Goal: Information Seeking & Learning: Learn about a topic

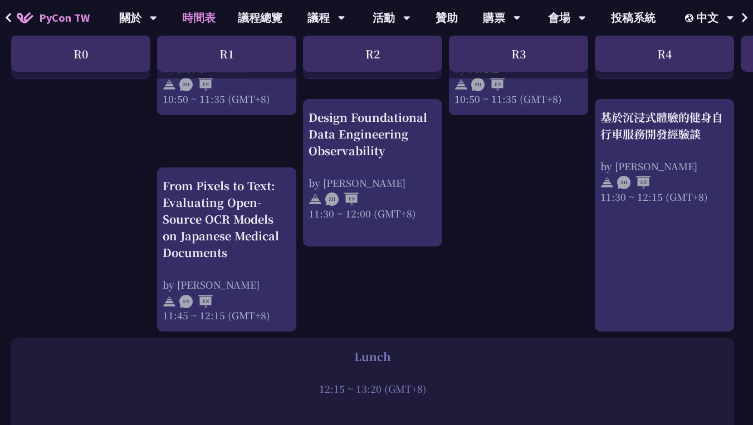
scroll to position [507, 0]
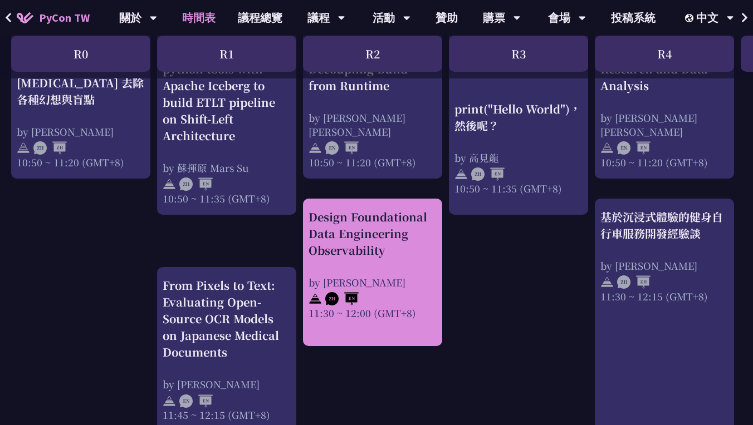
click at [386, 219] on div "Design Foundational Data Engineering Observability" at bounding box center [372, 234] width 128 height 50
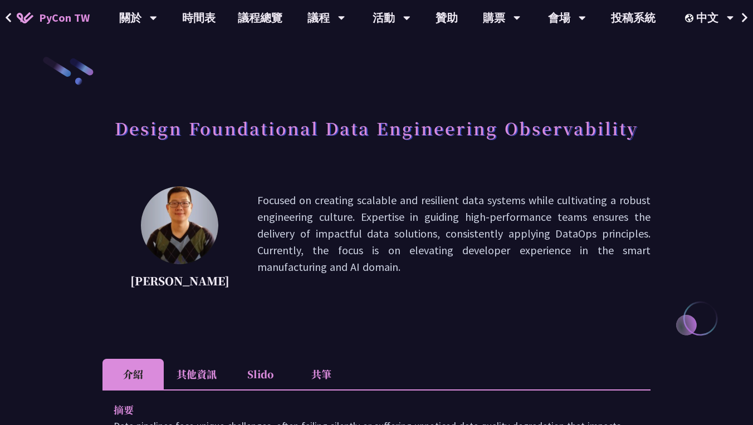
click at [200, 134] on h1 "Design Foundational Data Engineering Observability" at bounding box center [376, 127] width 523 height 33
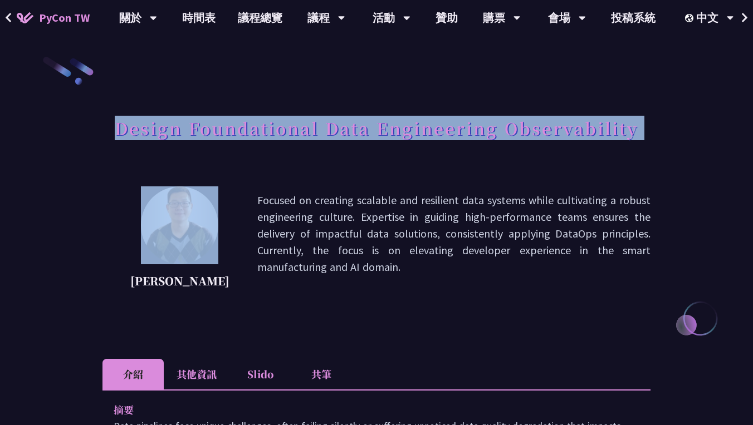
click at [200, 134] on h1 "Design Foundational Data Engineering Observability" at bounding box center [376, 127] width 523 height 33
click at [277, 131] on h1 "Design Foundational Data Engineering Observability" at bounding box center [376, 127] width 523 height 33
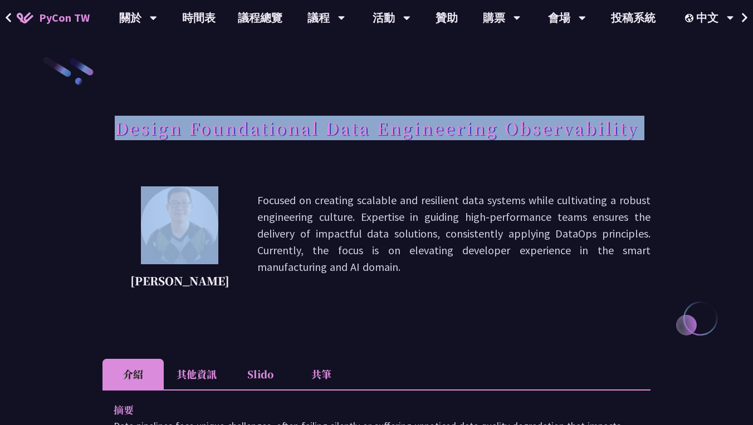
copy div "Design Foundational Data Engineering Observability"
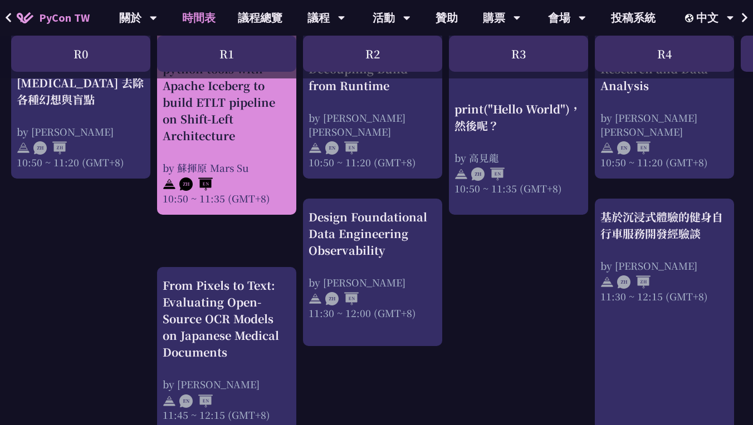
click at [222, 131] on div "How to integrate python tools with Apache Iceberg to build ETLT pipeline on Shi…" at bounding box center [227, 94] width 128 height 100
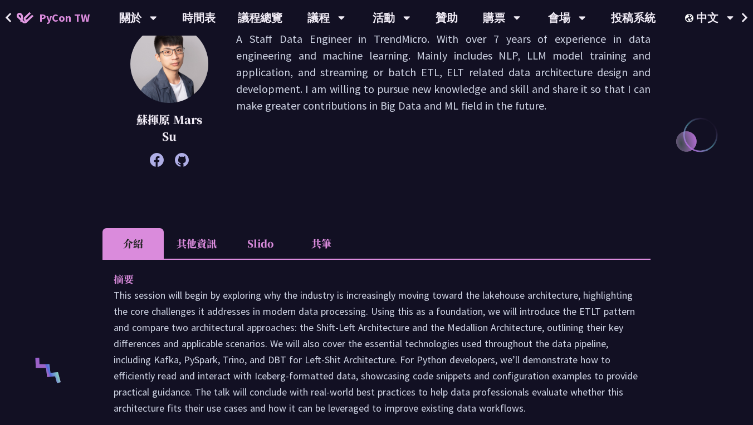
scroll to position [301, 0]
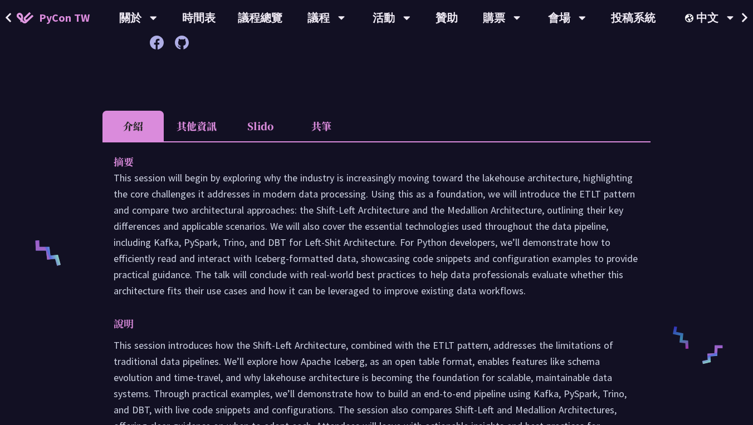
click at [263, 134] on li "Slido" at bounding box center [259, 126] width 61 height 31
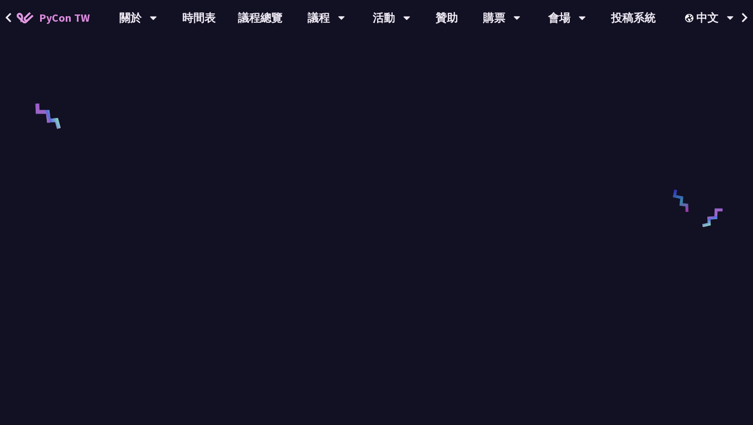
scroll to position [438, 0]
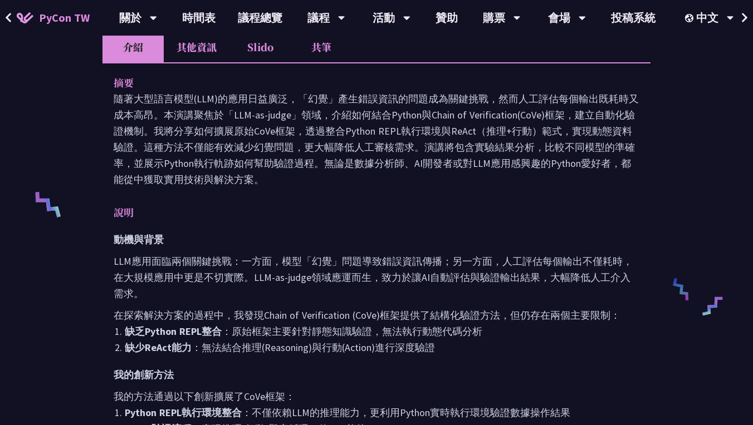
scroll to position [76, 0]
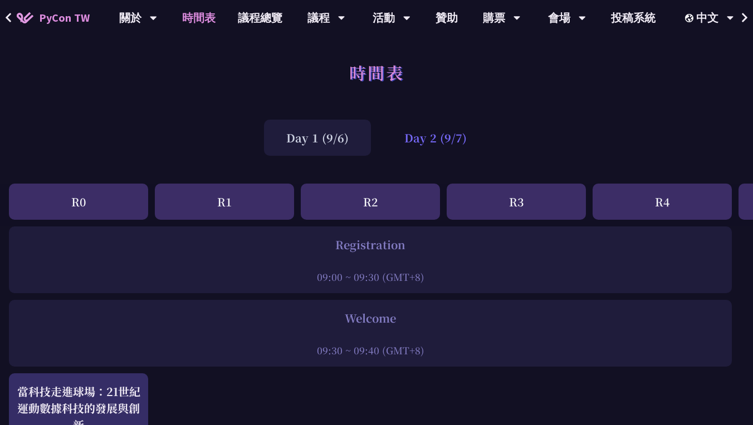
scroll to position [-1, 2]
click at [435, 140] on div "Day 2 (9/7)" at bounding box center [435, 138] width 107 height 36
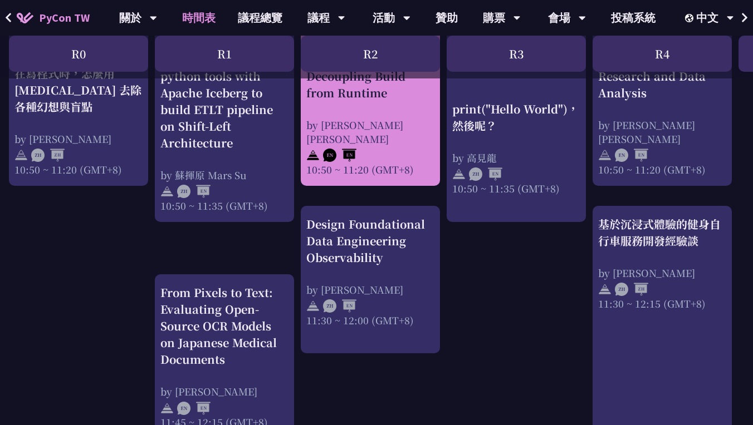
scroll to position [500, 2]
